Goal: Task Accomplishment & Management: Complete application form

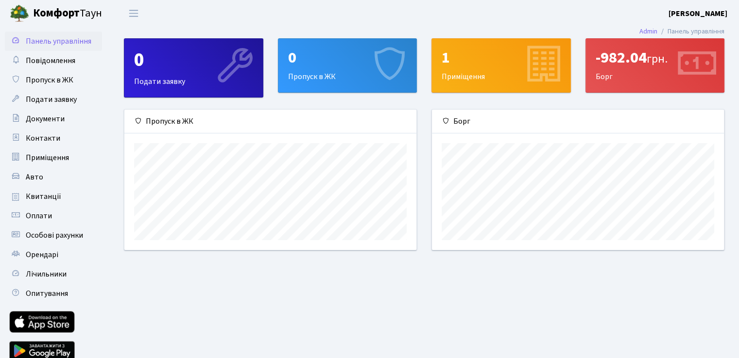
scroll to position [140, 291]
click at [43, 75] on span "Пропуск в ЖК" at bounding box center [50, 80] width 48 height 11
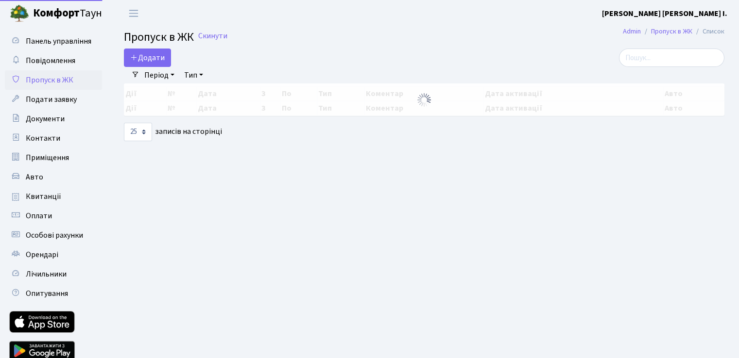
select select "25"
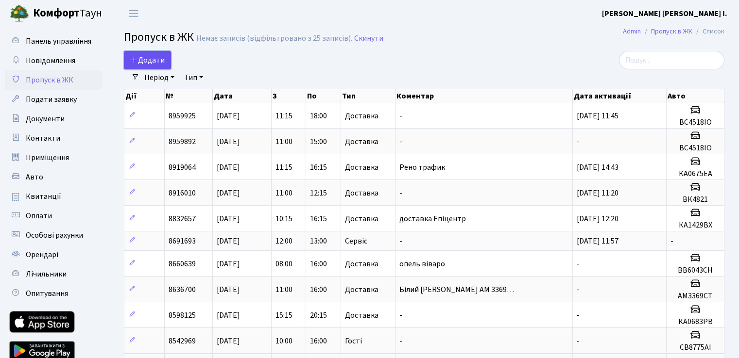
click at [147, 64] on span "Додати" at bounding box center [147, 60] width 34 height 11
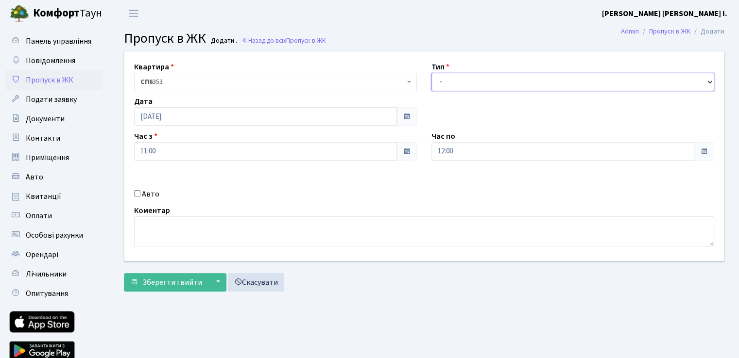
click at [445, 82] on select "- Доставка Таксі Гості Сервіс" at bounding box center [572, 82] width 283 height 18
select select "1"
click at [431, 73] on select "- Доставка Таксі Гості Сервіс" at bounding box center [572, 82] width 283 height 18
click at [704, 152] on span at bounding box center [704, 152] width 8 height 8
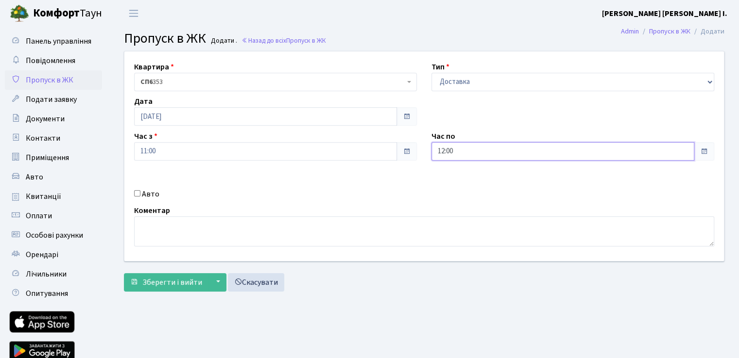
click at [453, 149] on input "12:00" at bounding box center [562, 151] width 263 height 18
click at [456, 187] on icon at bounding box center [458, 185] width 26 height 26
type input "13:00"
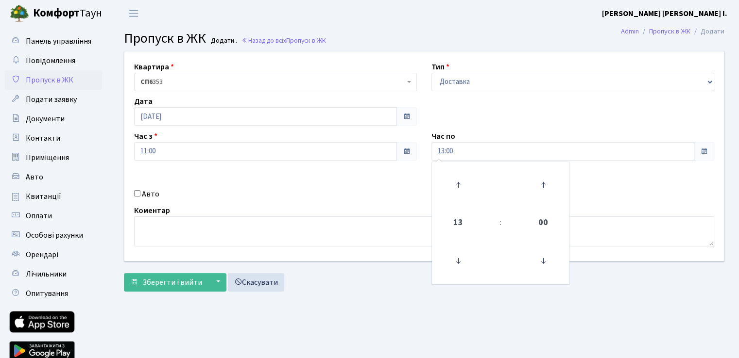
click at [140, 193] on div "Авто" at bounding box center [275, 194] width 297 height 12
click at [138, 196] on div "Авто" at bounding box center [275, 194] width 297 height 12
click at [138, 198] on div "Авто" at bounding box center [275, 194] width 297 height 12
click at [134, 194] on input "Авто" at bounding box center [137, 193] width 6 height 6
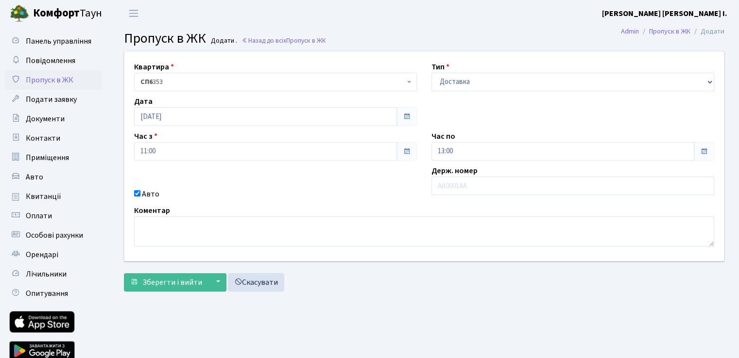
click at [134, 193] on input "Авто" at bounding box center [137, 193] width 6 height 6
checkbox input "true"
click at [442, 185] on input "text" at bounding box center [572, 186] width 283 height 18
click at [465, 180] on input "text" at bounding box center [572, 186] width 283 height 18
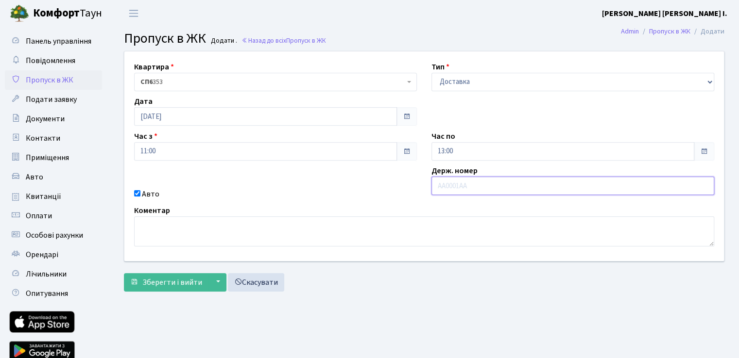
paste input "ас4518ів"
click at [443, 185] on input "ас4518ів" at bounding box center [572, 186] width 283 height 18
type input "АС4518ІВ"
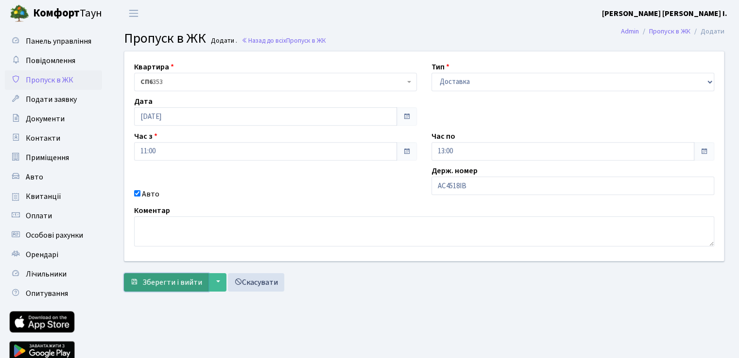
click at [170, 281] on span "Зберегти і вийти" at bounding box center [172, 282] width 60 height 11
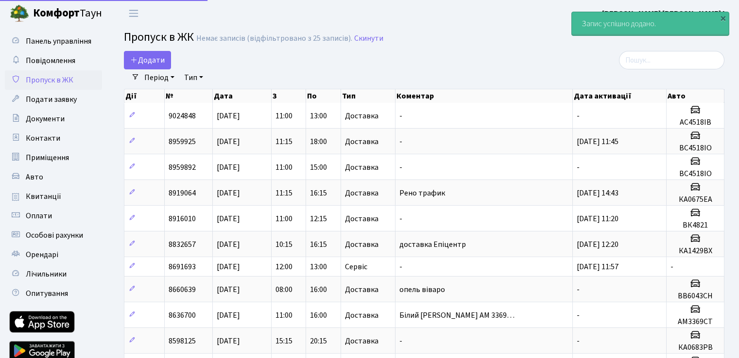
select select "25"
